Goal: Task Accomplishment & Management: Manage account settings

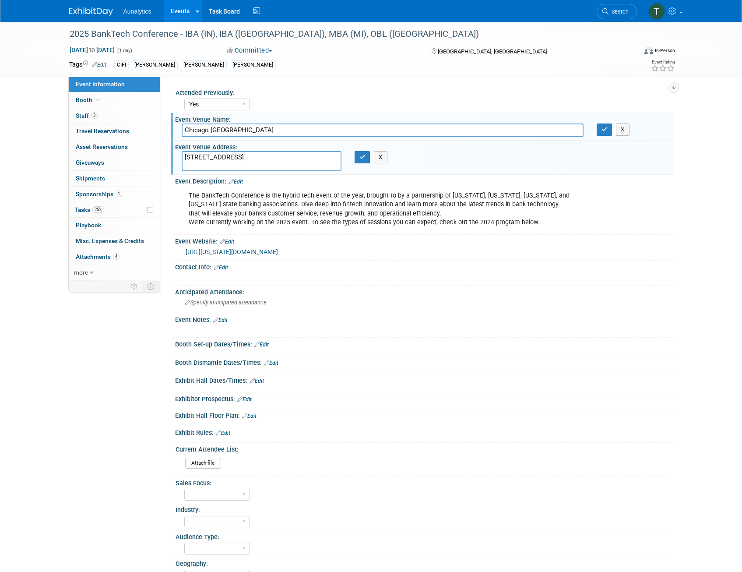
select select "Yes"
select select "Submitted"
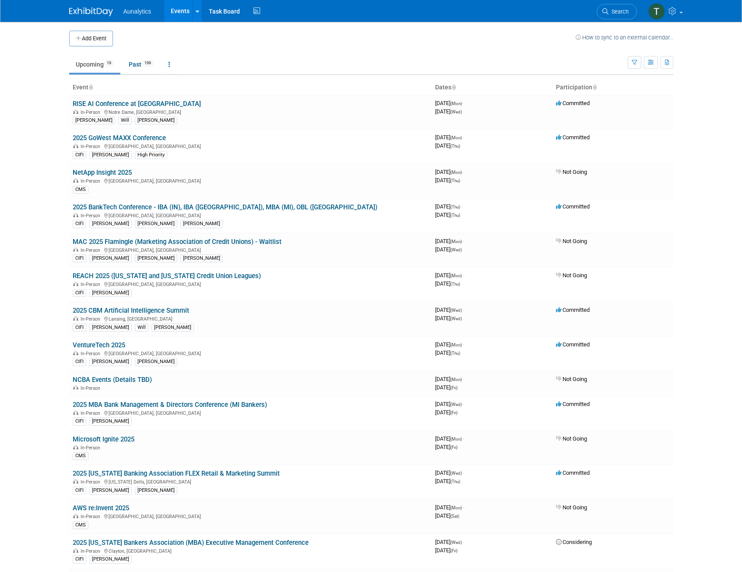
click at [154, 319] on div "In-Person Lansing, MI" at bounding box center [250, 318] width 355 height 7
click at [153, 311] on link "2025 CBM Artificial Intelligence Summit" at bounding box center [131, 310] width 116 height 8
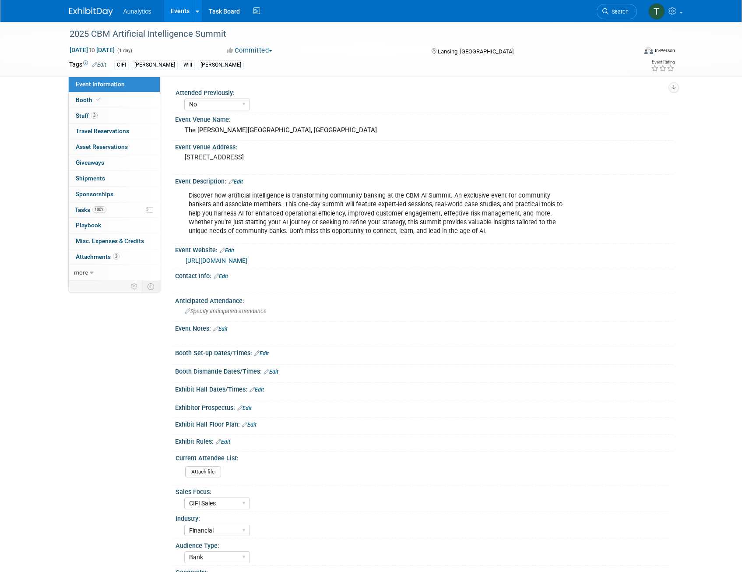
select select "No"
select select "CIFI Sales"
select select "Financial"
select select "Bank"
select select "State"
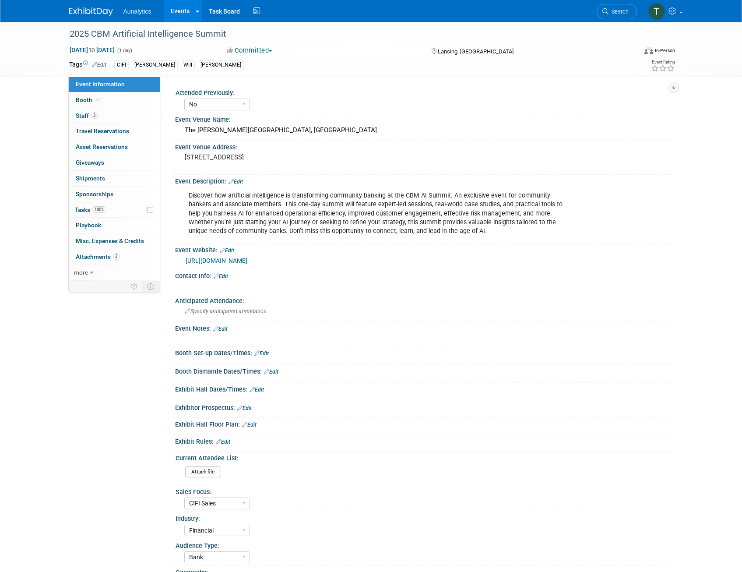
select select "Submitted"
